Goal: Transaction & Acquisition: Purchase product/service

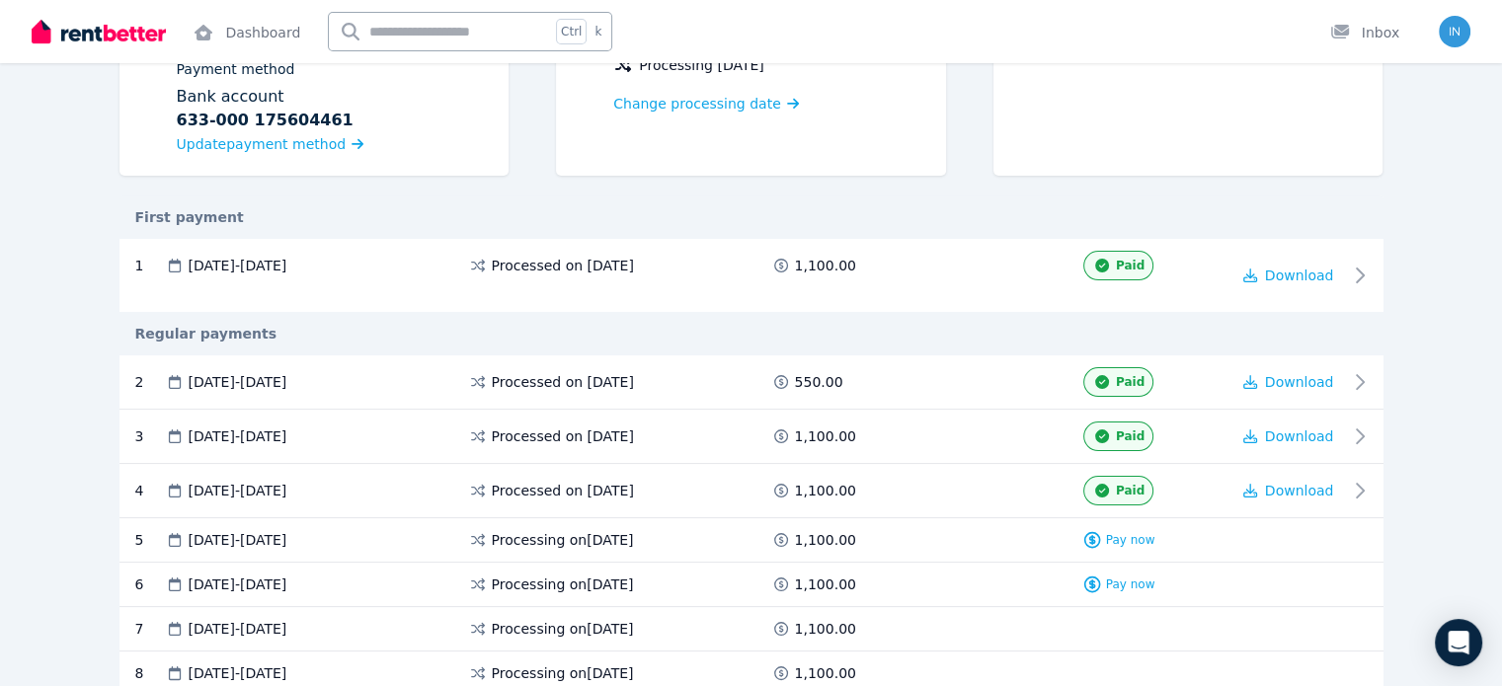
scroll to position [296, 0]
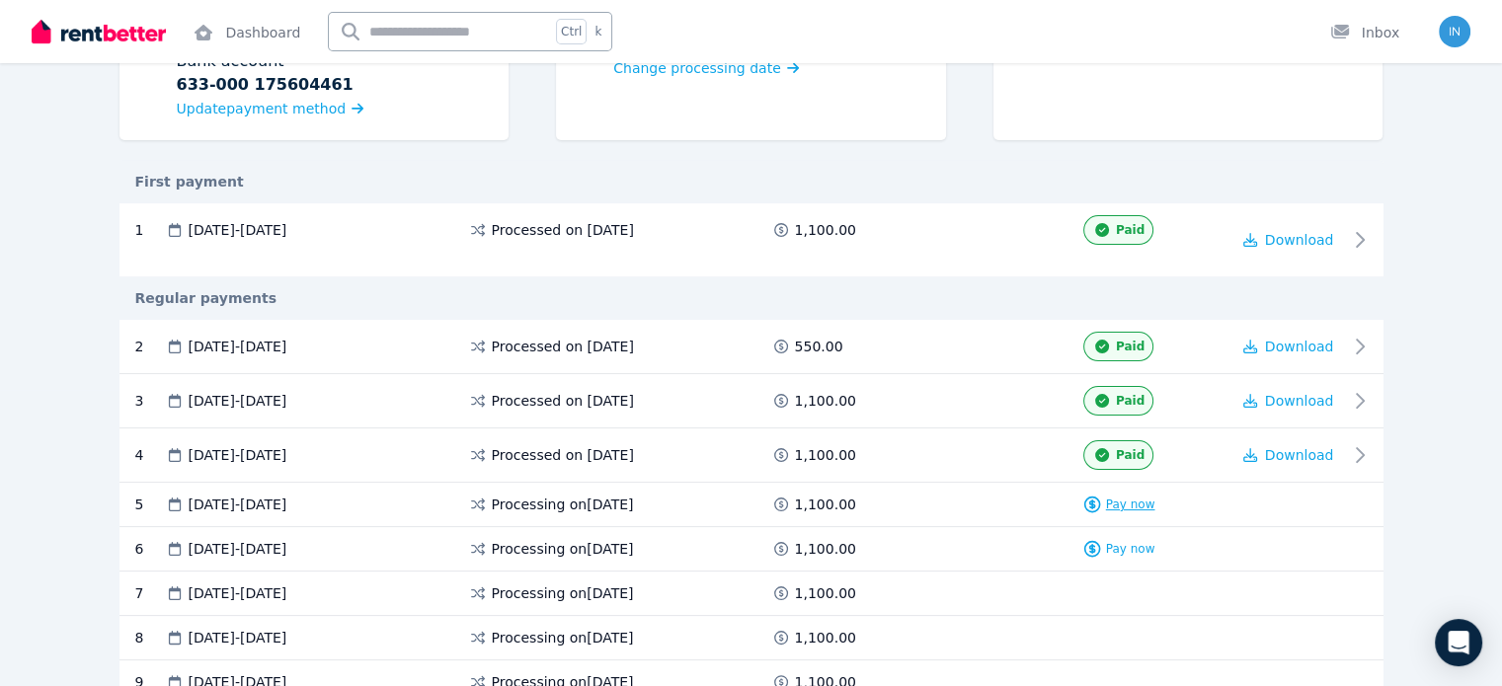
click at [1155, 498] on span "Pay now" at bounding box center [1130, 505] width 49 height 16
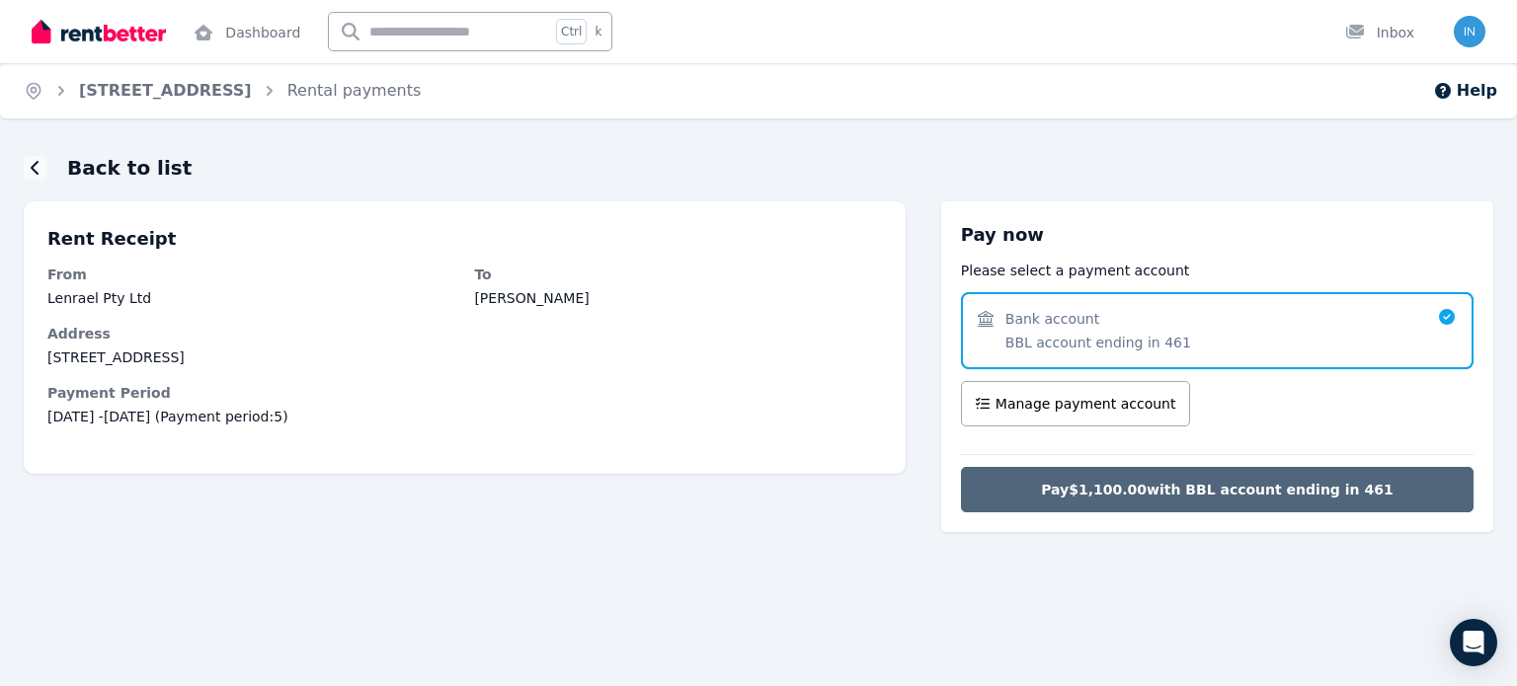
click at [1194, 488] on span "Pay $1,100.00 with BBL account ending in 461" at bounding box center [1217, 490] width 352 height 20
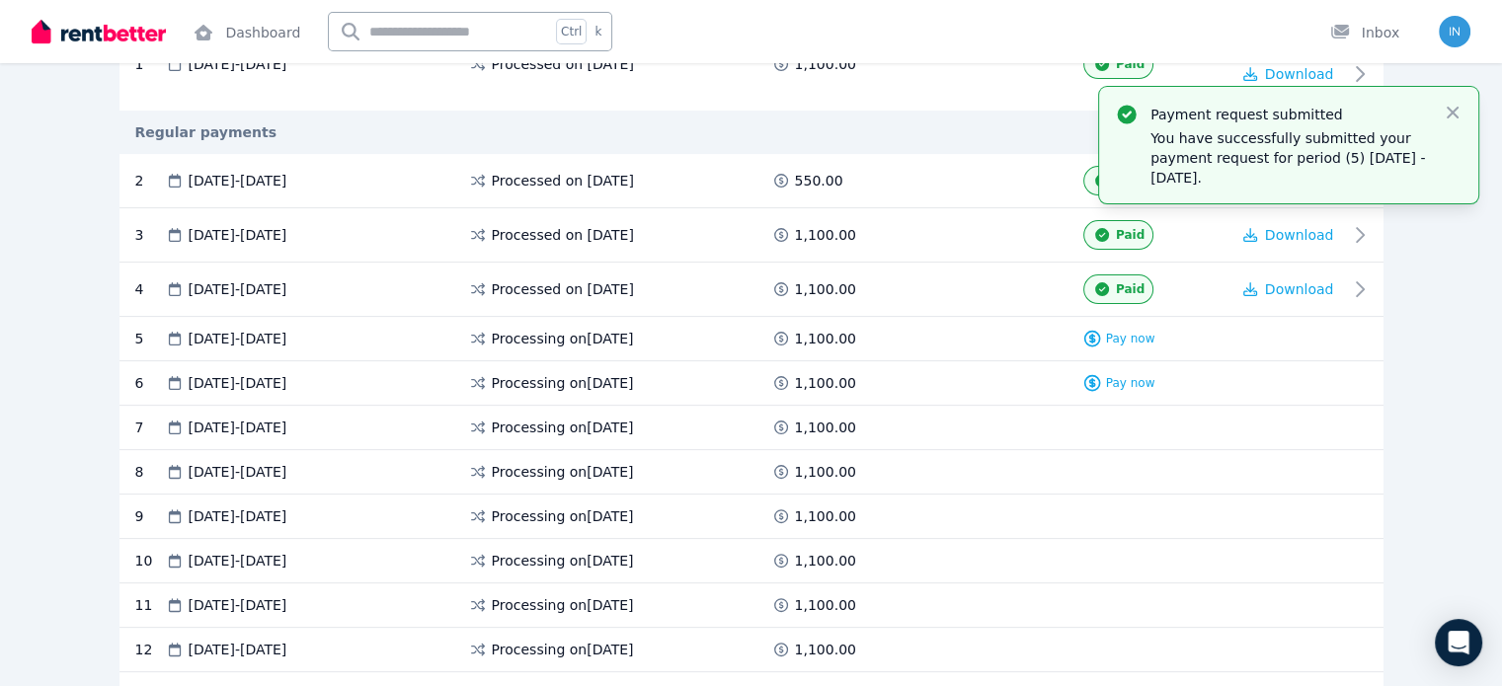
scroll to position [494, 0]
